Goal: Task Accomplishment & Management: Use online tool/utility

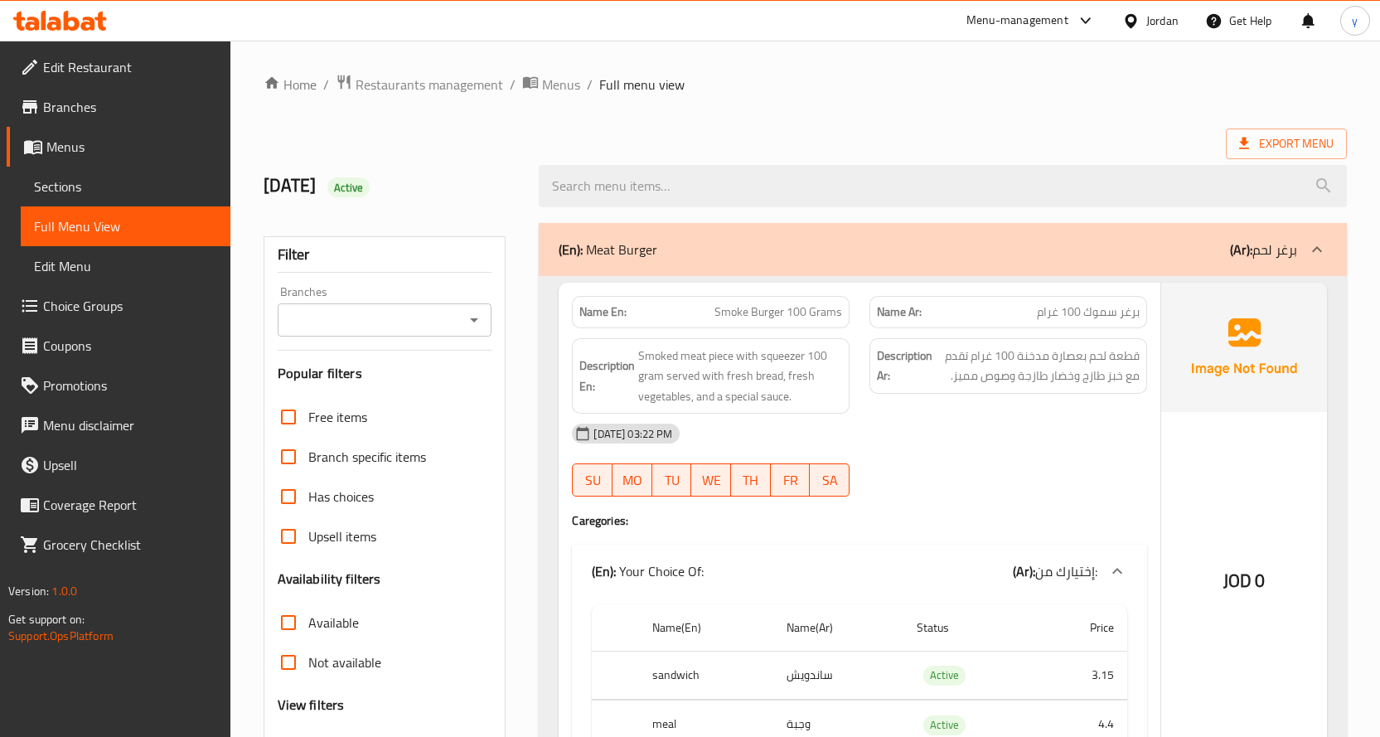
scroll to position [7483, 0]
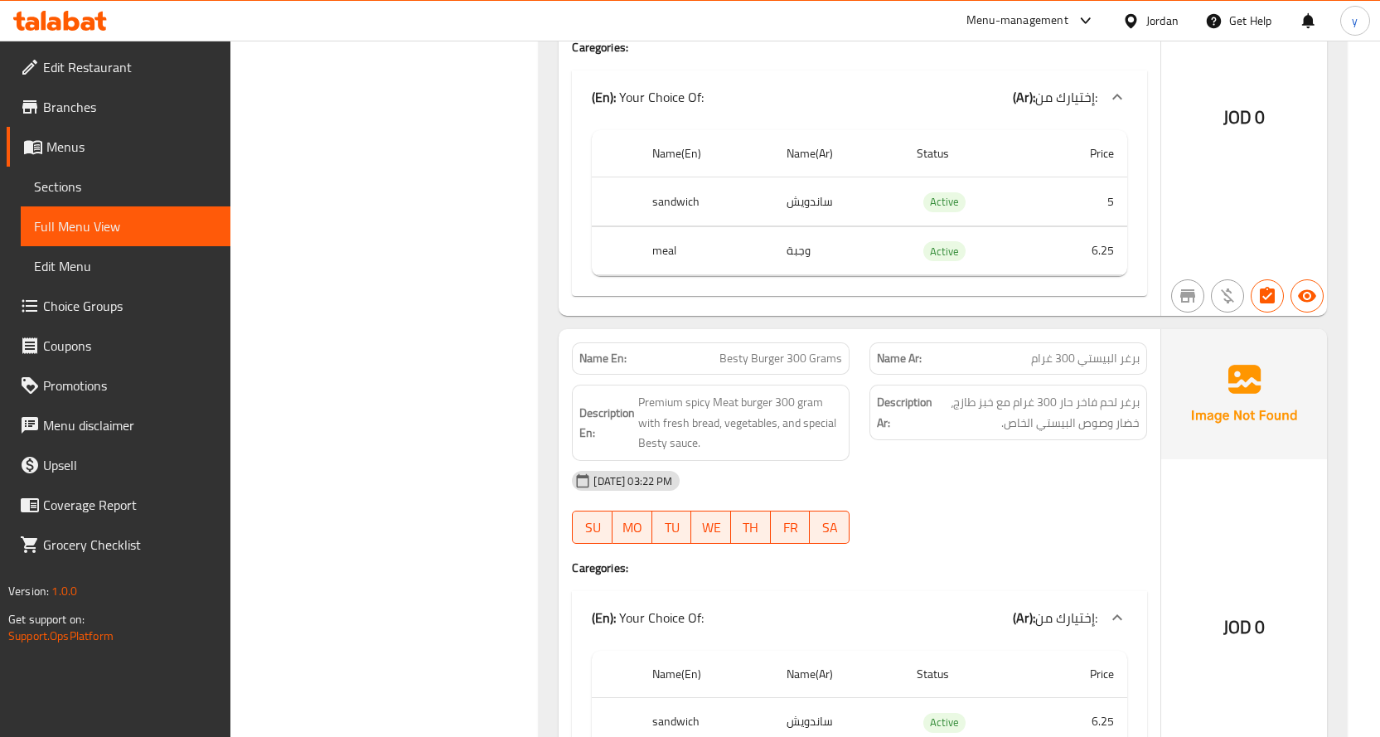
scroll to position [5493, 0]
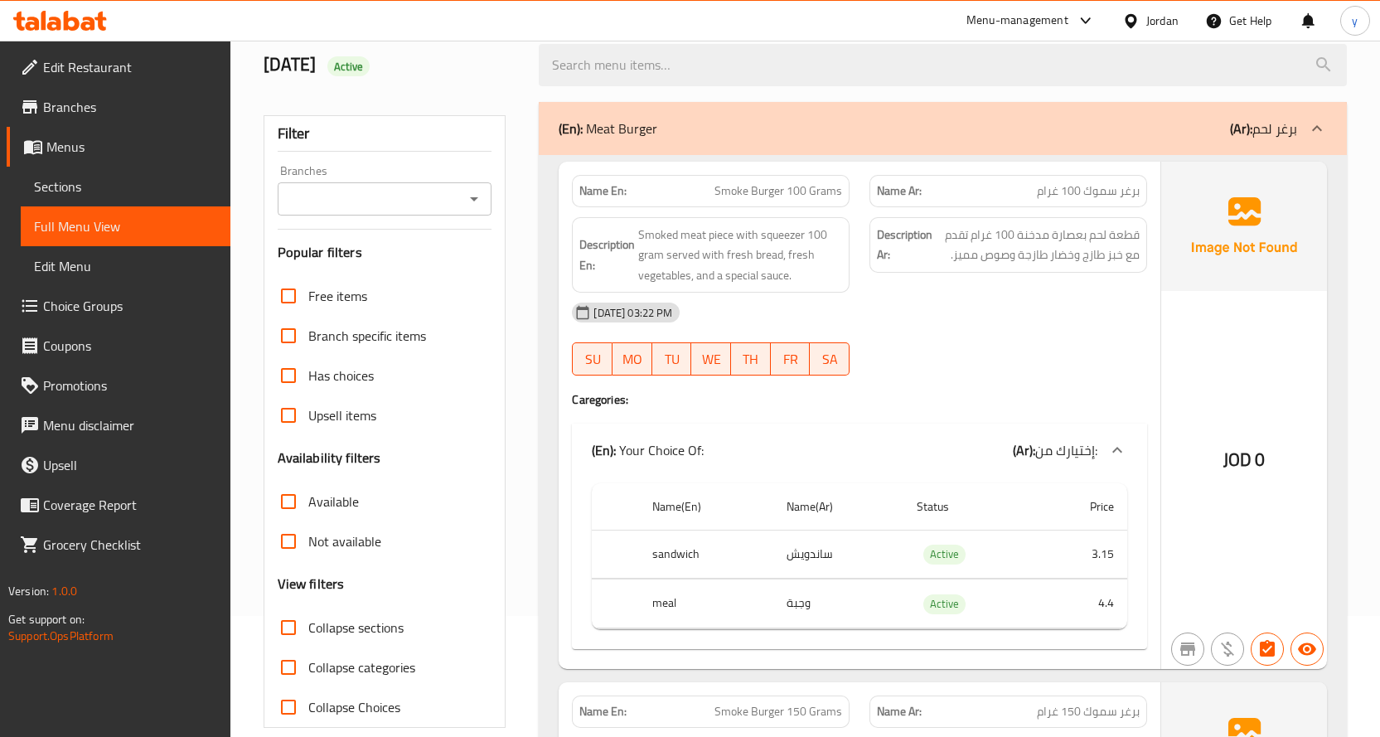
scroll to position [166, 0]
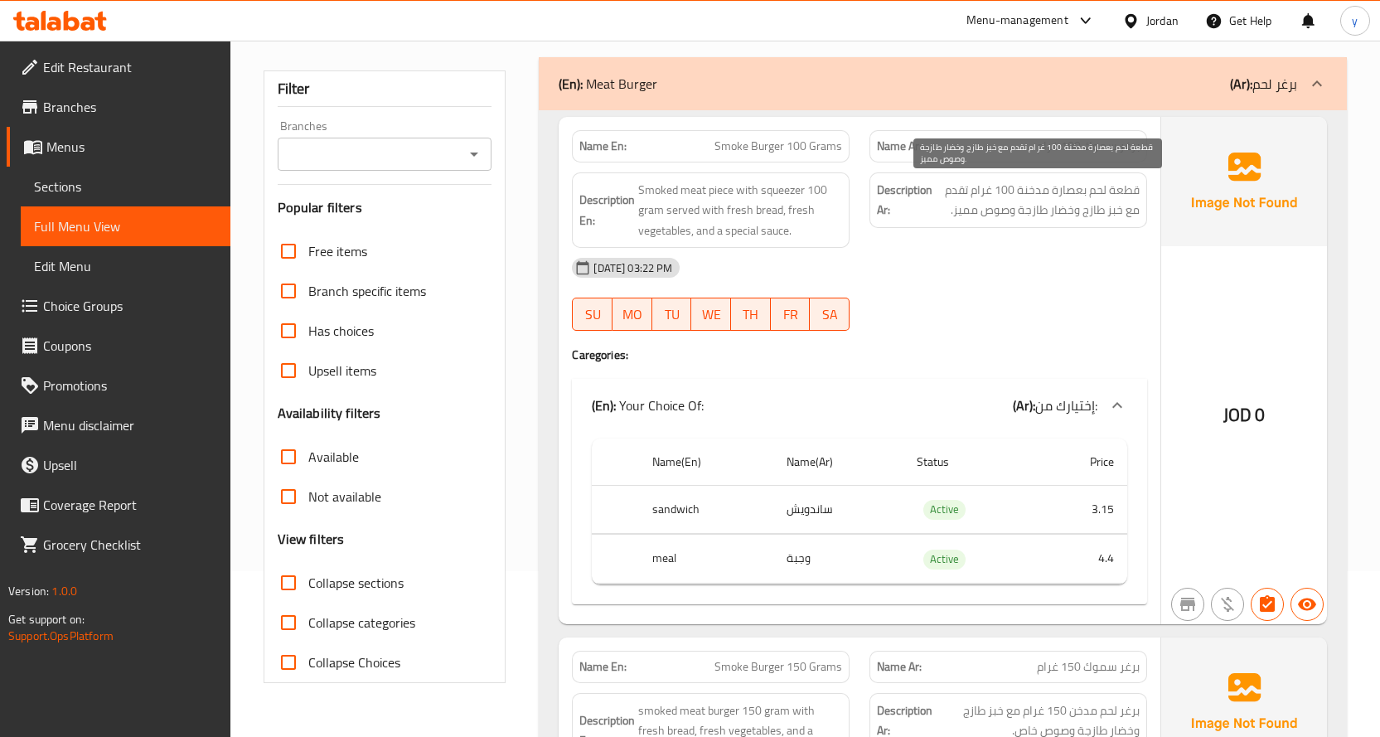
click at [1112, 211] on span "قطعة لحم بعصارة مدخنة 100 غرام تقدم مع خبز طازج وخضار طازجة وصوص مميز." at bounding box center [1038, 200] width 204 height 41
click at [942, 282] on div "[DATE] 03:22 PM" at bounding box center [859, 268] width 595 height 40
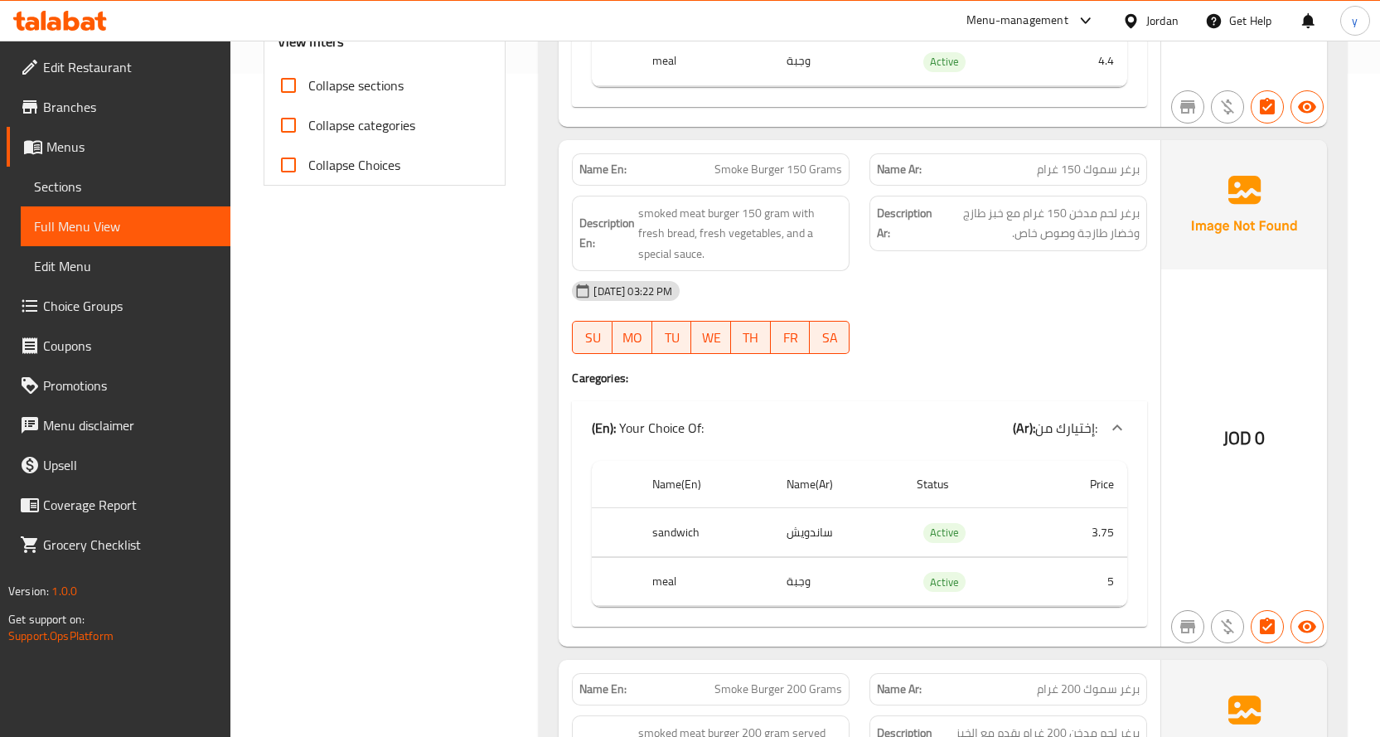
scroll to position [746, 0]
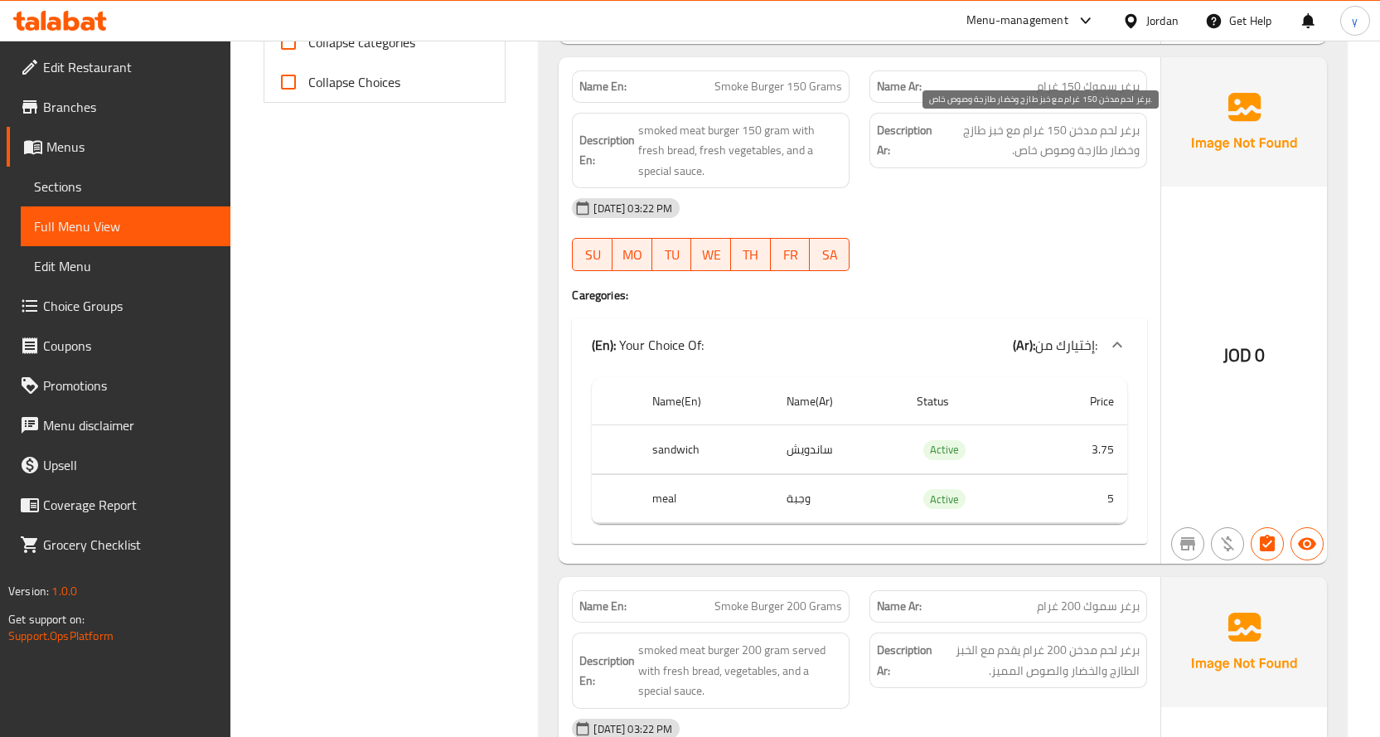
click at [1075, 136] on span "برغر لحم مدخن 150 غرام مع خبز طازج وخضار طازجة وصوص خاص." at bounding box center [1038, 140] width 204 height 41
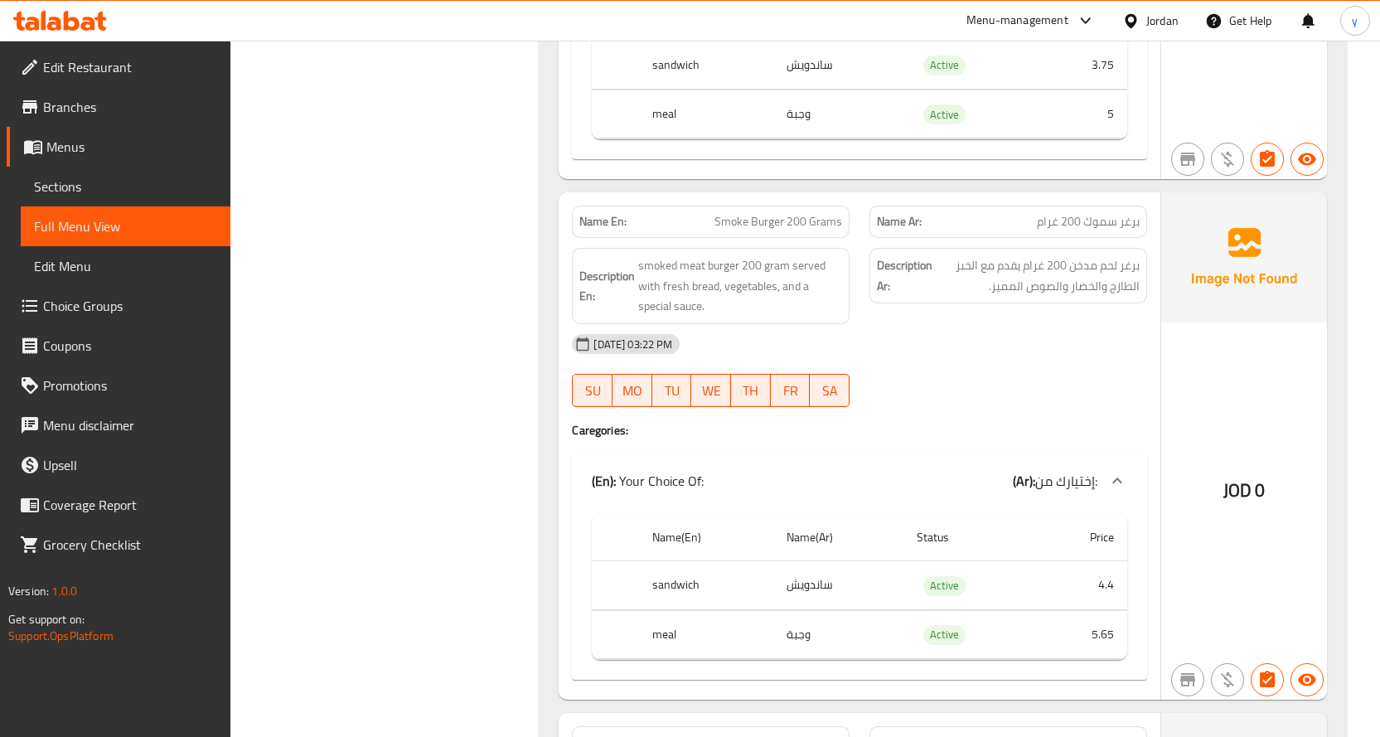
scroll to position [1160, 0]
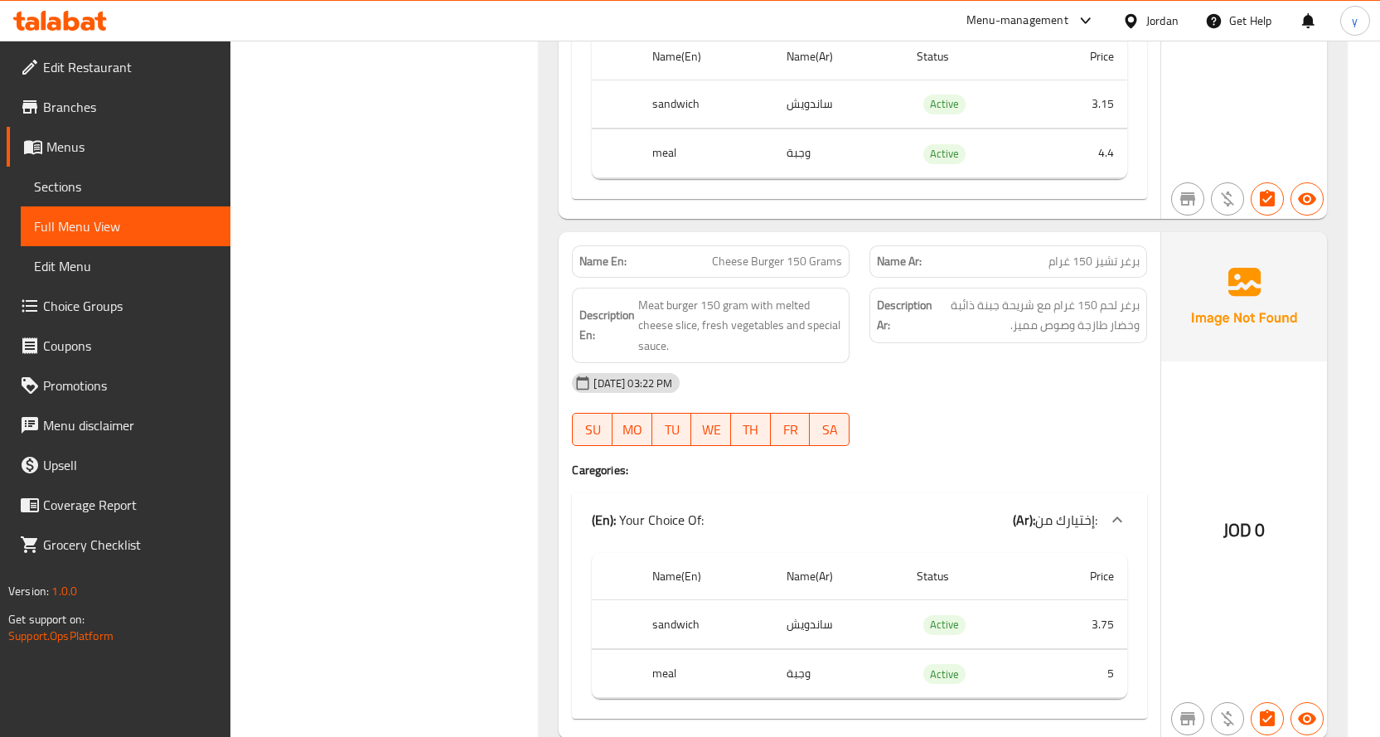
scroll to position [2735, 0]
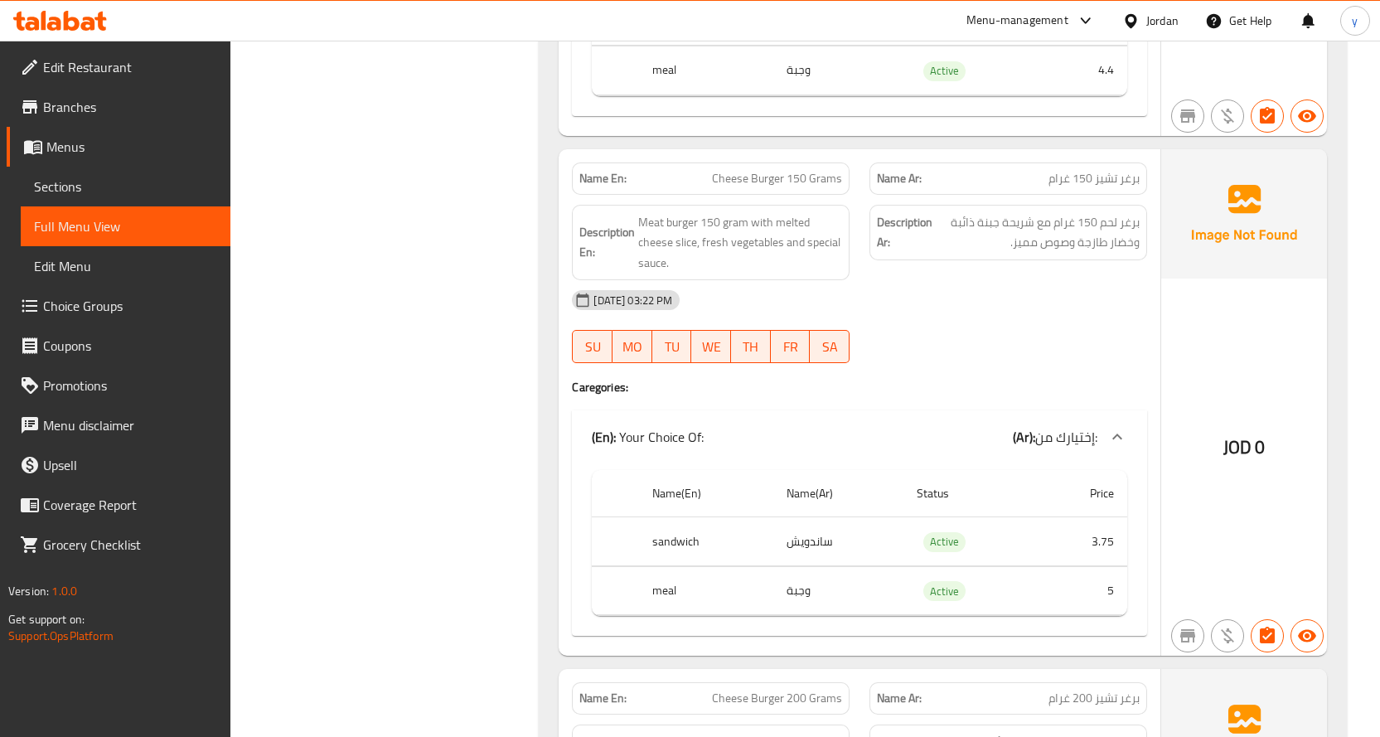
click at [1056, 297] on div "[DATE] 03:22 PM" at bounding box center [859, 300] width 595 height 40
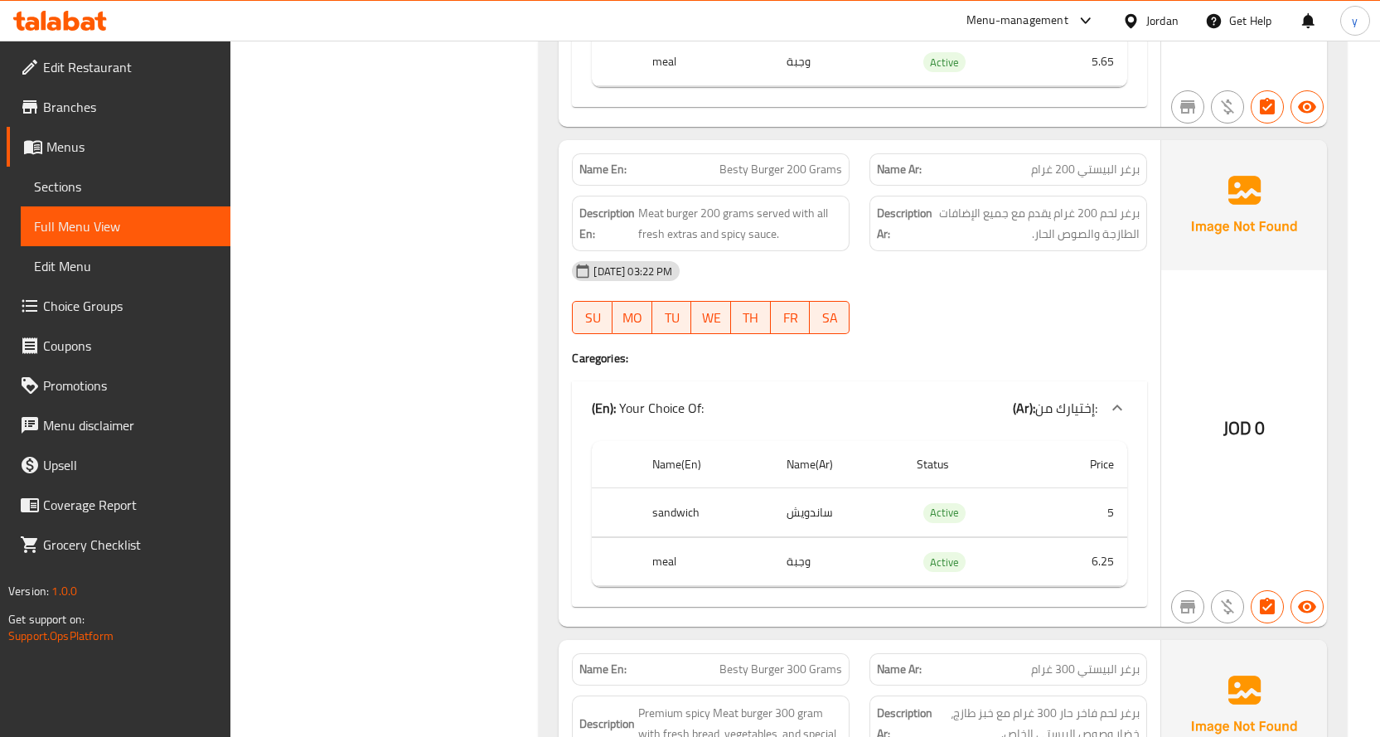
scroll to position [5222, 0]
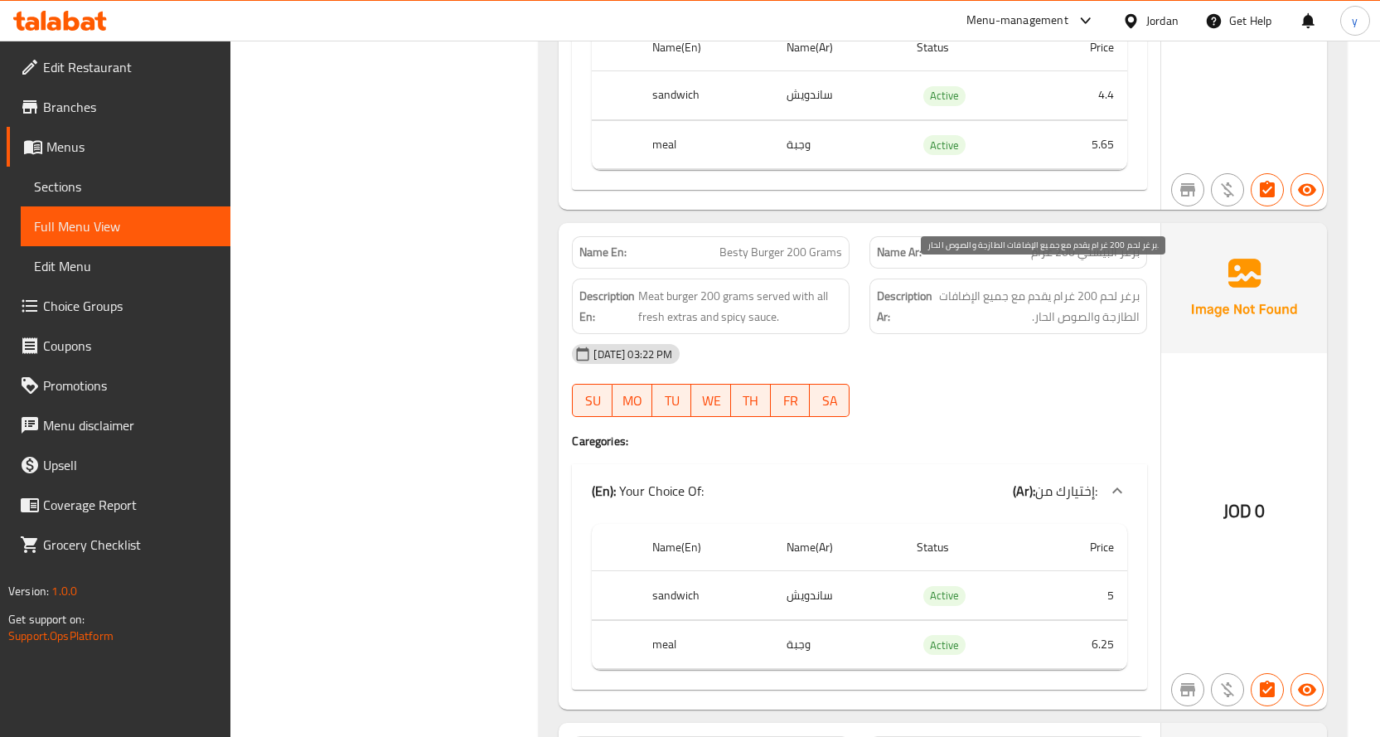
click at [1099, 286] on span "برغر لحم 200 غرام يقدم مع جميع الإضافات الطازجة والصوص الحار." at bounding box center [1038, 306] width 204 height 41
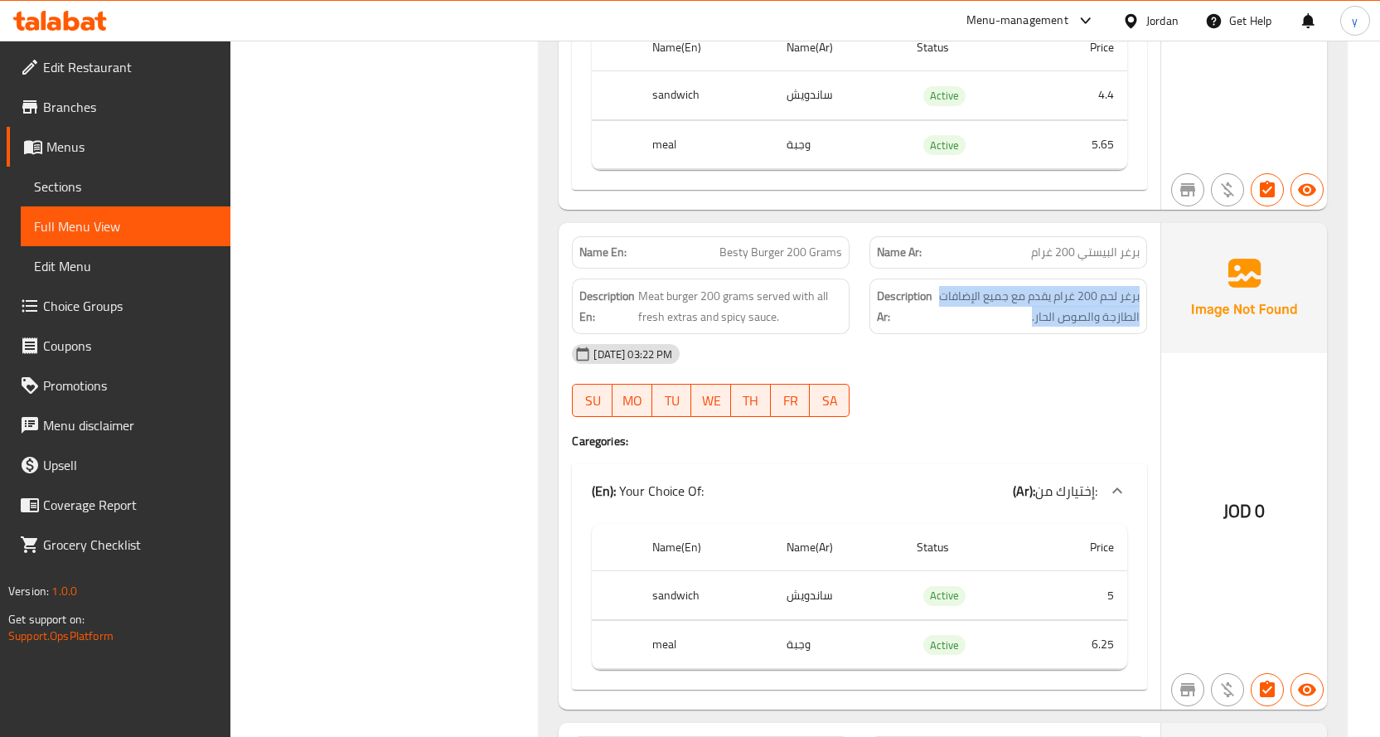
copy div "برغر لحم 200 غرام يقدم مع جميع الإضافات الطازجة والصوص الحار."
click at [1002, 347] on div "[DATE] 03:22 PM" at bounding box center [859, 354] width 595 height 40
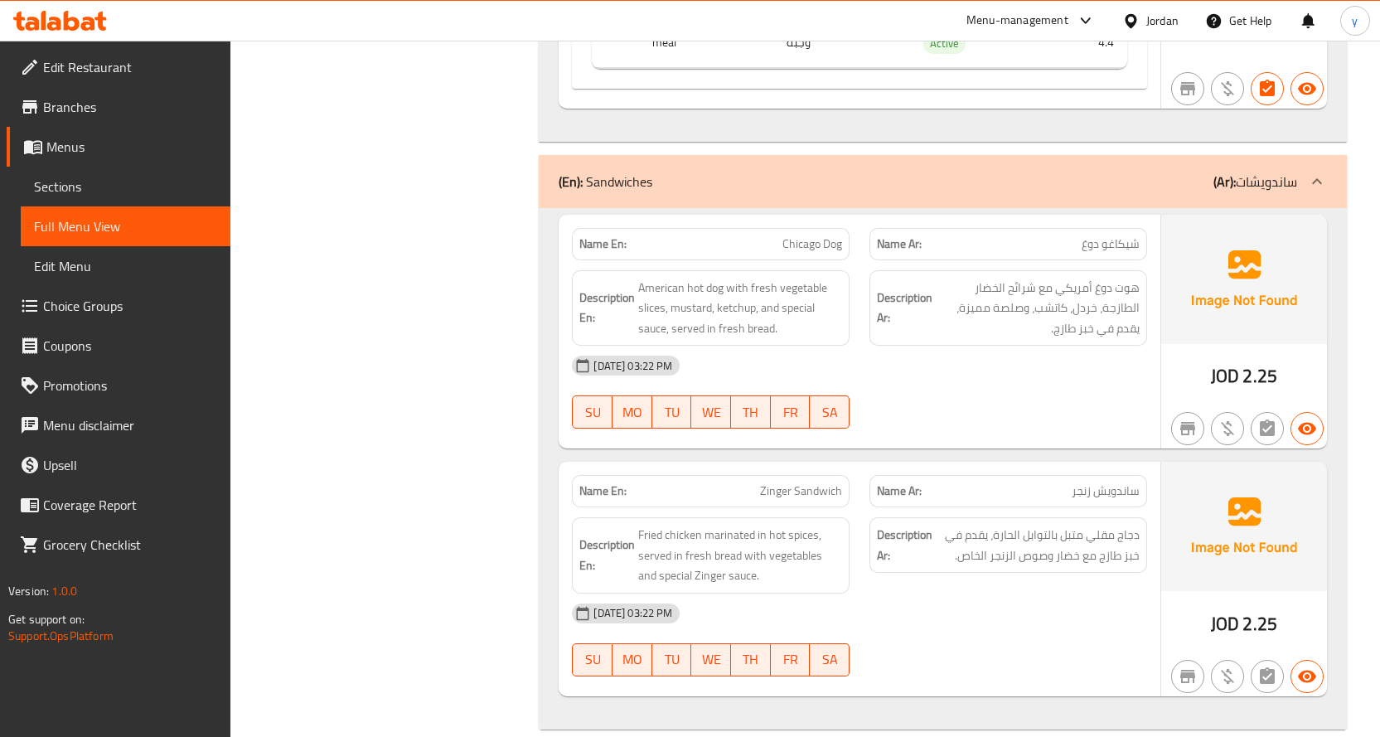
scroll to position [7483, 0]
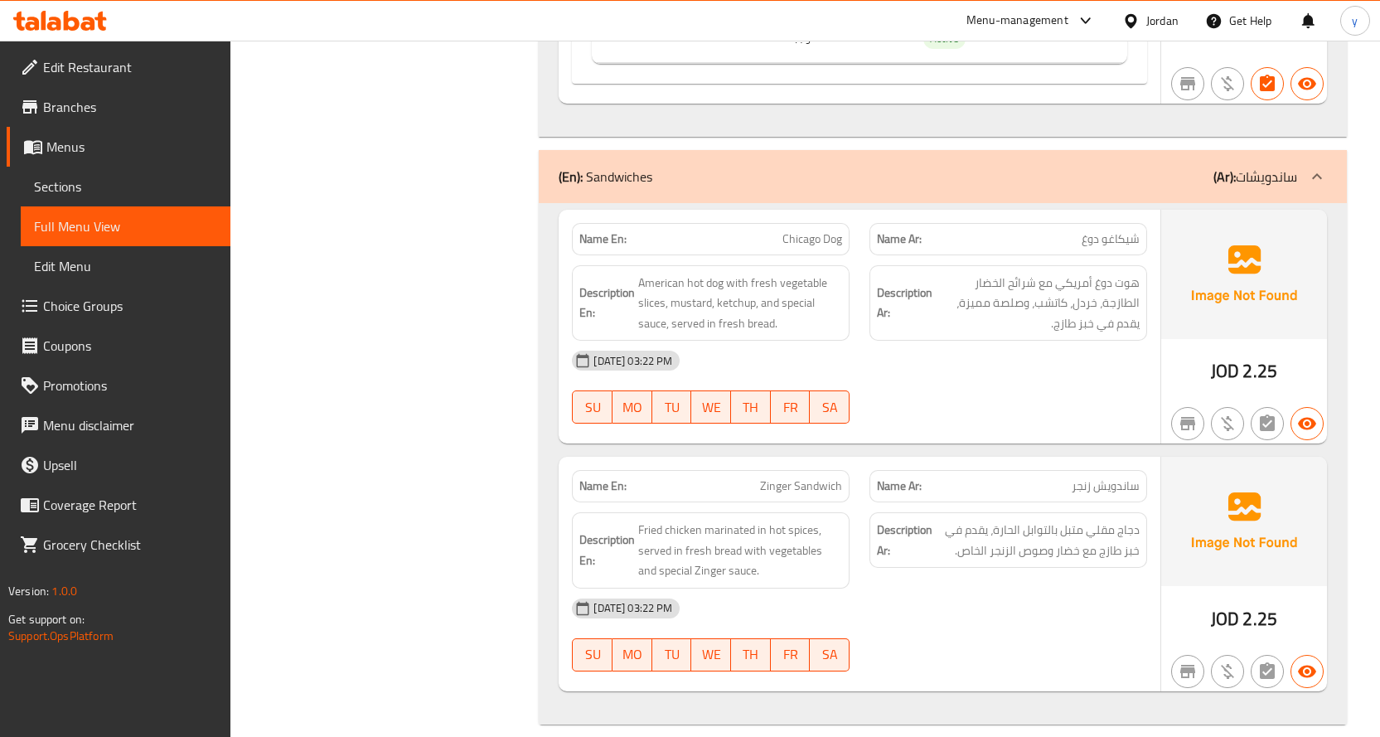
click at [1063, 589] on div "[DATE] 03:22 PM" at bounding box center [859, 609] width 595 height 40
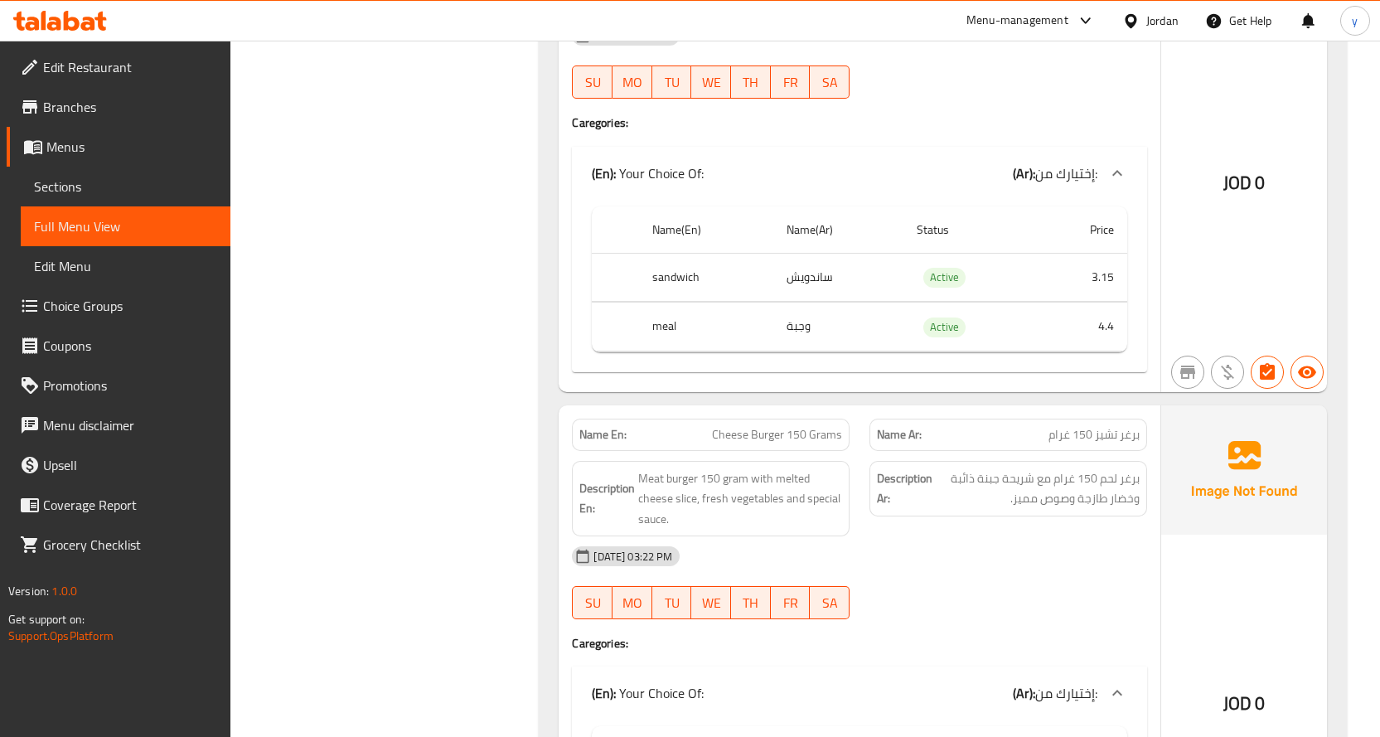
scroll to position [0, 0]
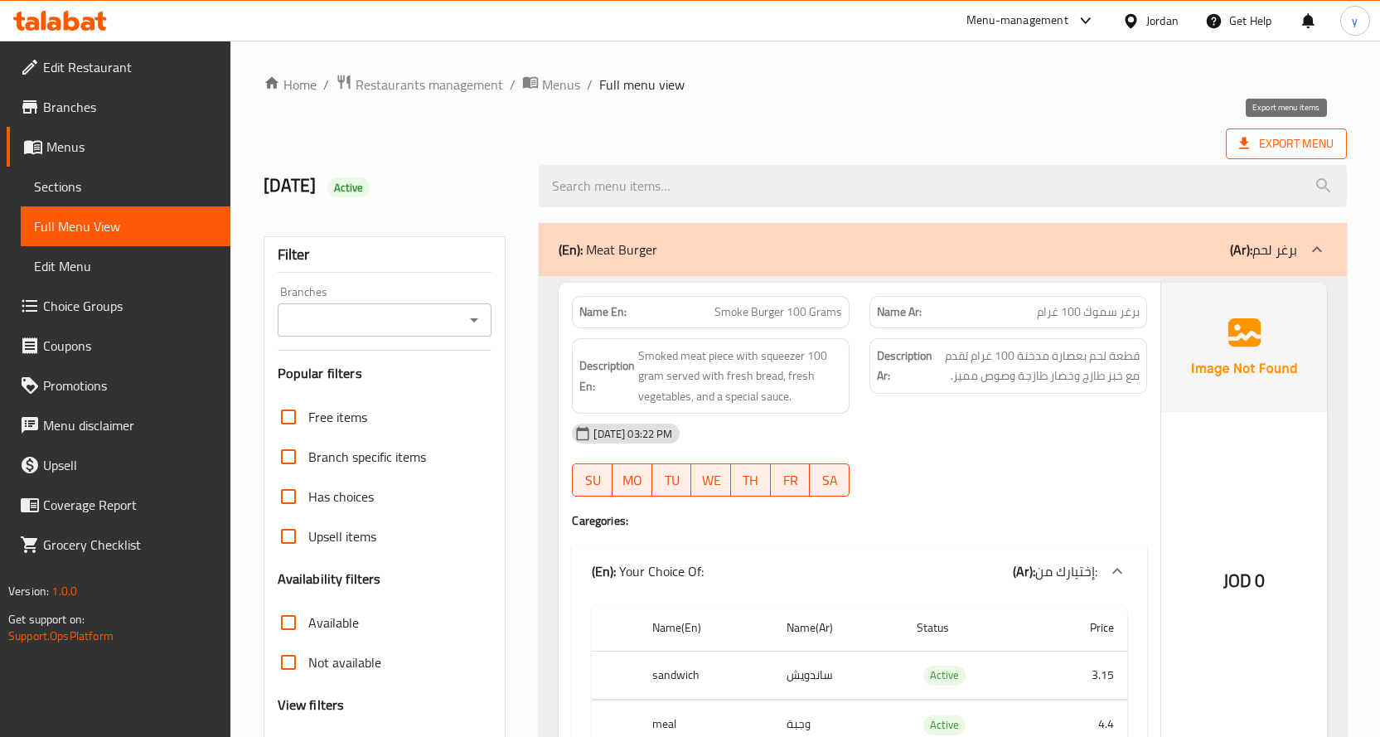
click at [1260, 148] on span "Export Menu" at bounding box center [1286, 143] width 94 height 21
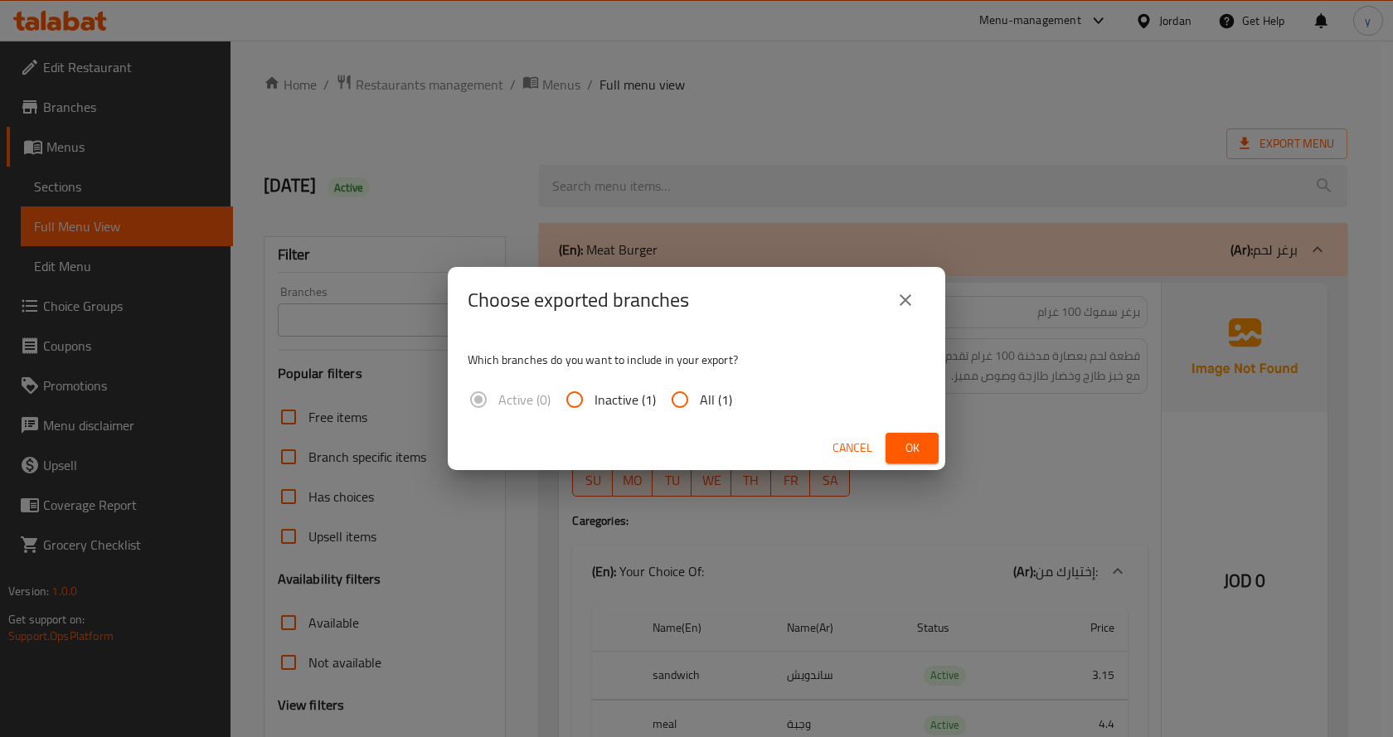
click at [708, 421] on div "Which branches do you want to include in your export? Active (0) Inactive (1) A…" at bounding box center [696, 379] width 497 height 93
click at [695, 389] on input "All (1)" at bounding box center [680, 400] width 40 height 40
radio input "true"
click at [900, 441] on span "Ok" at bounding box center [912, 448] width 27 height 21
